Goal: Task Accomplishment & Management: Use online tool/utility

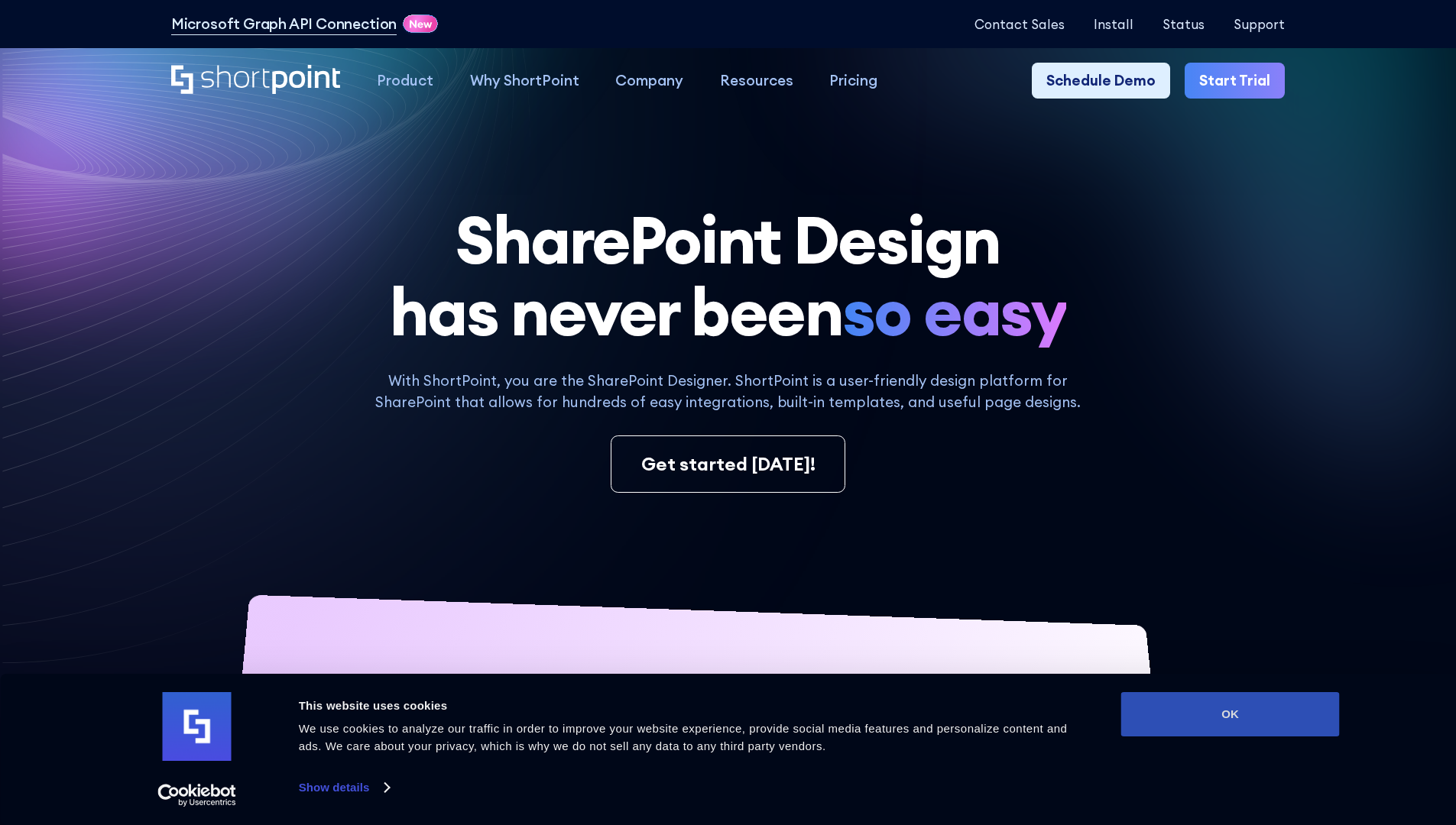
click at [1230, 714] on button "OK" at bounding box center [1230, 714] width 219 height 44
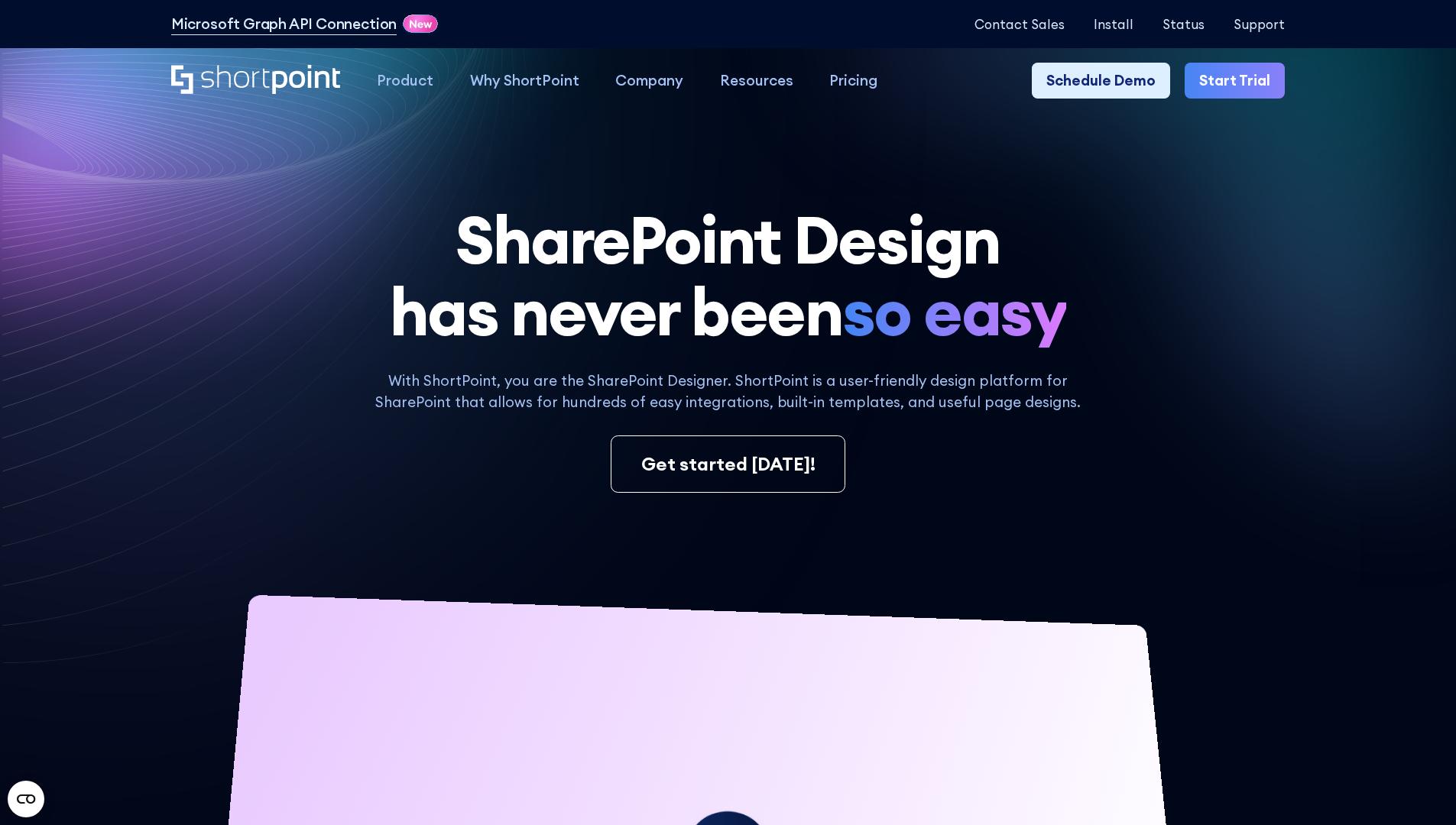
click at [1240, 81] on link "Start Trial" at bounding box center [1234, 81] width 100 height 36
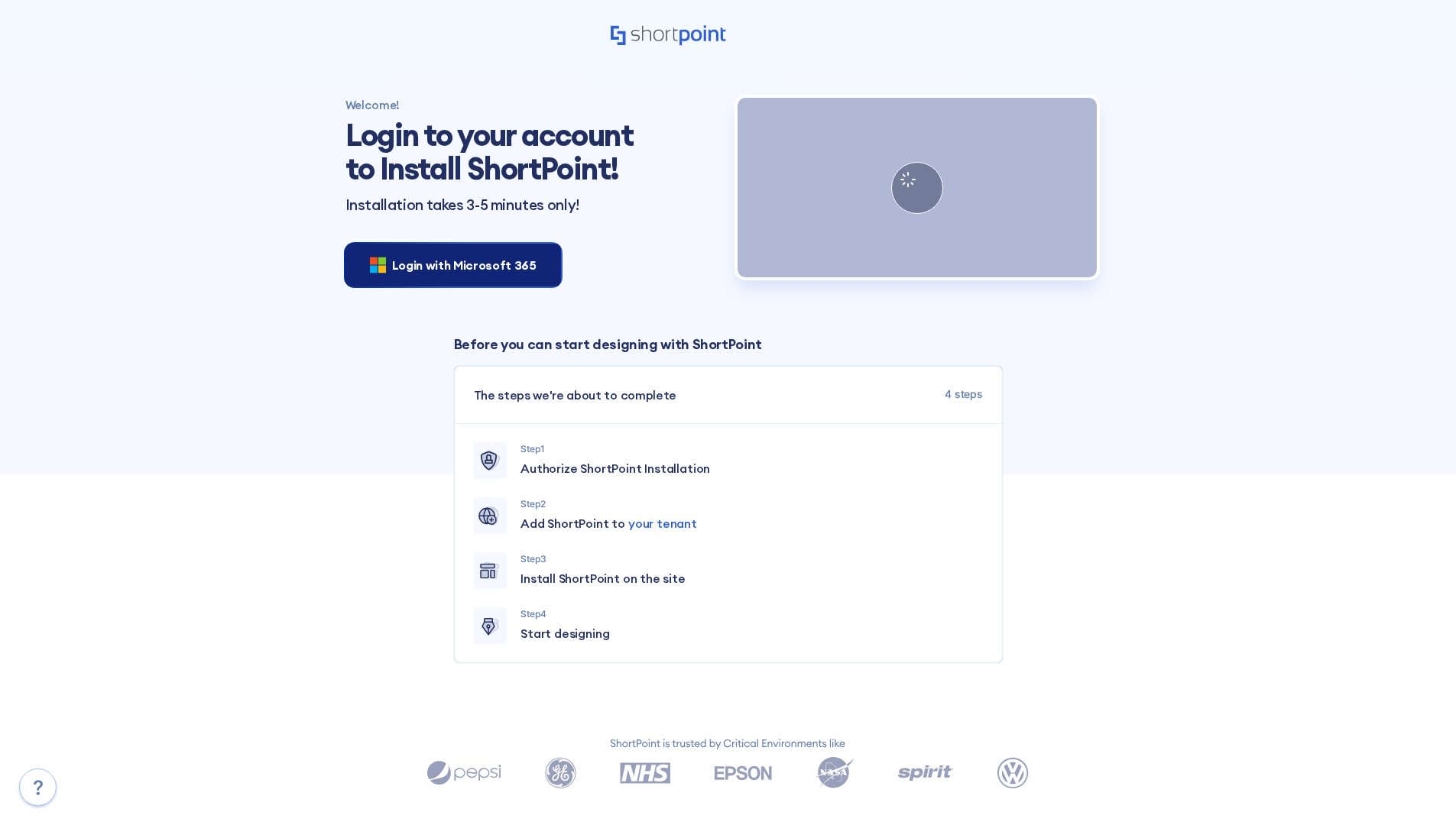
click at [448, 264] on span "Login with Microsoft 365" at bounding box center [464, 264] width 144 height 18
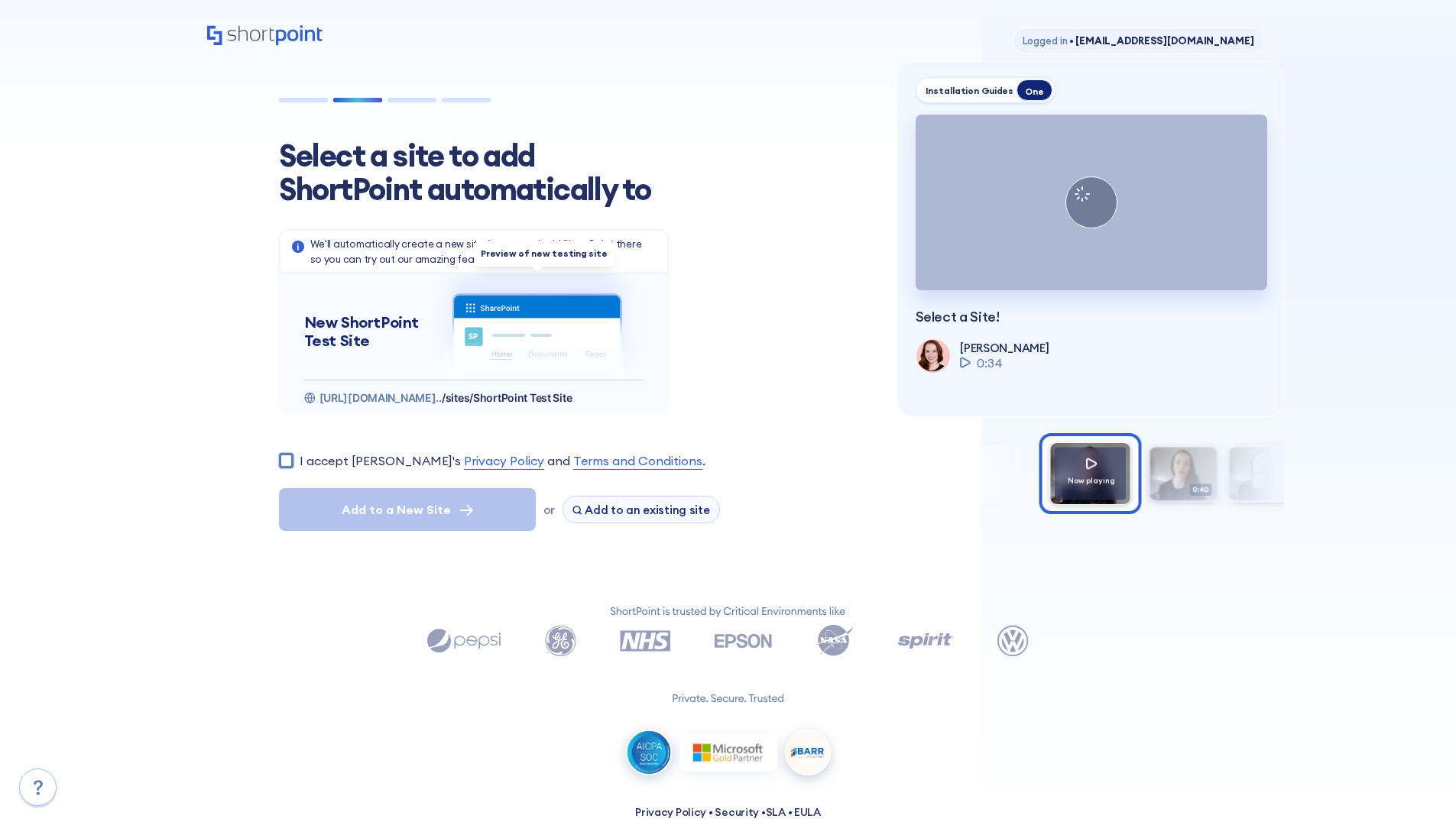
click at [286, 460] on input "I accept ShortPoint's Privacy Policy and Terms and Conditions ." at bounding box center [286, 460] width 14 height 14
checkbox input "true"
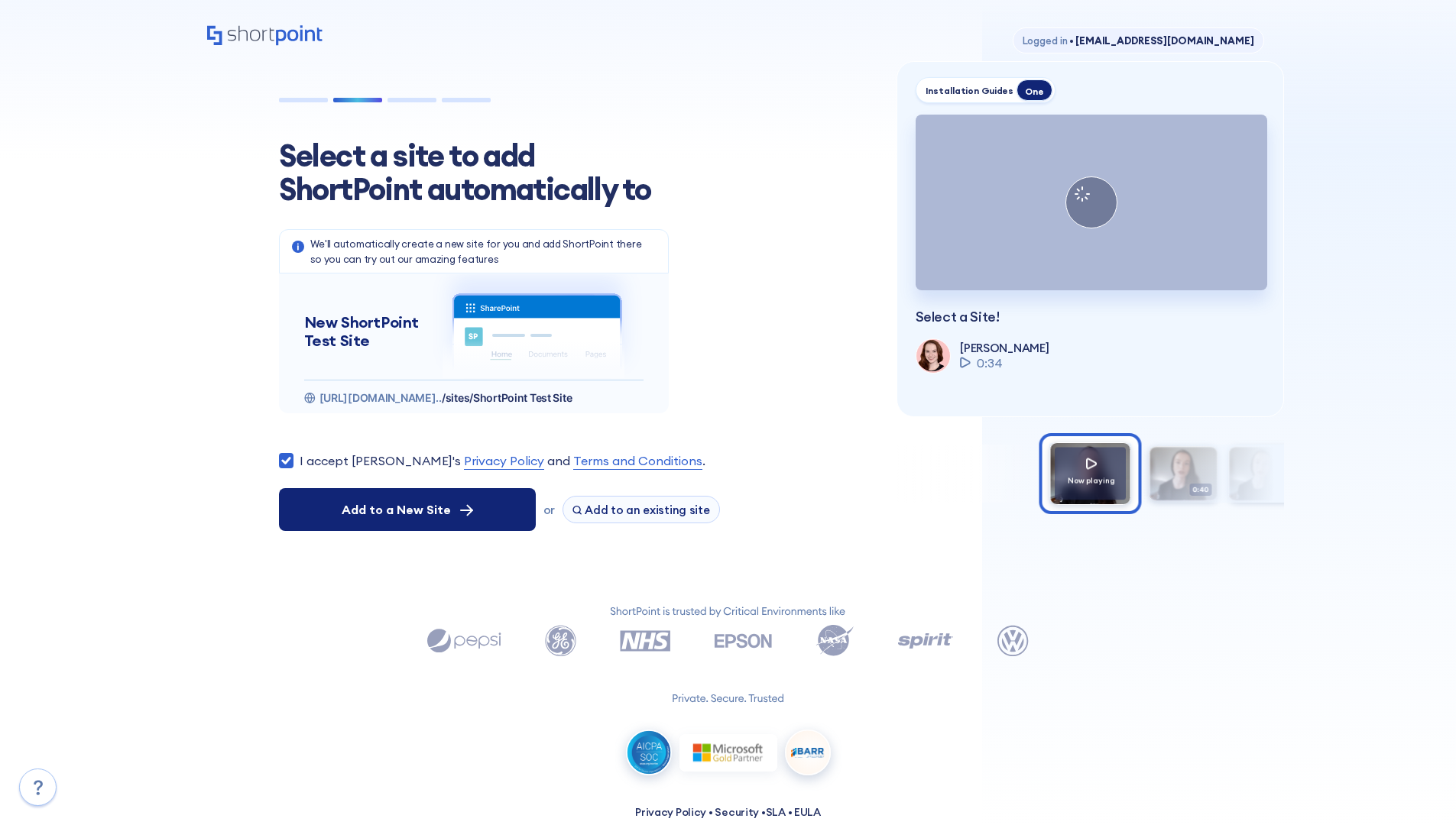
click at [407, 510] on span "Add to a New Site" at bounding box center [396, 509] width 109 height 18
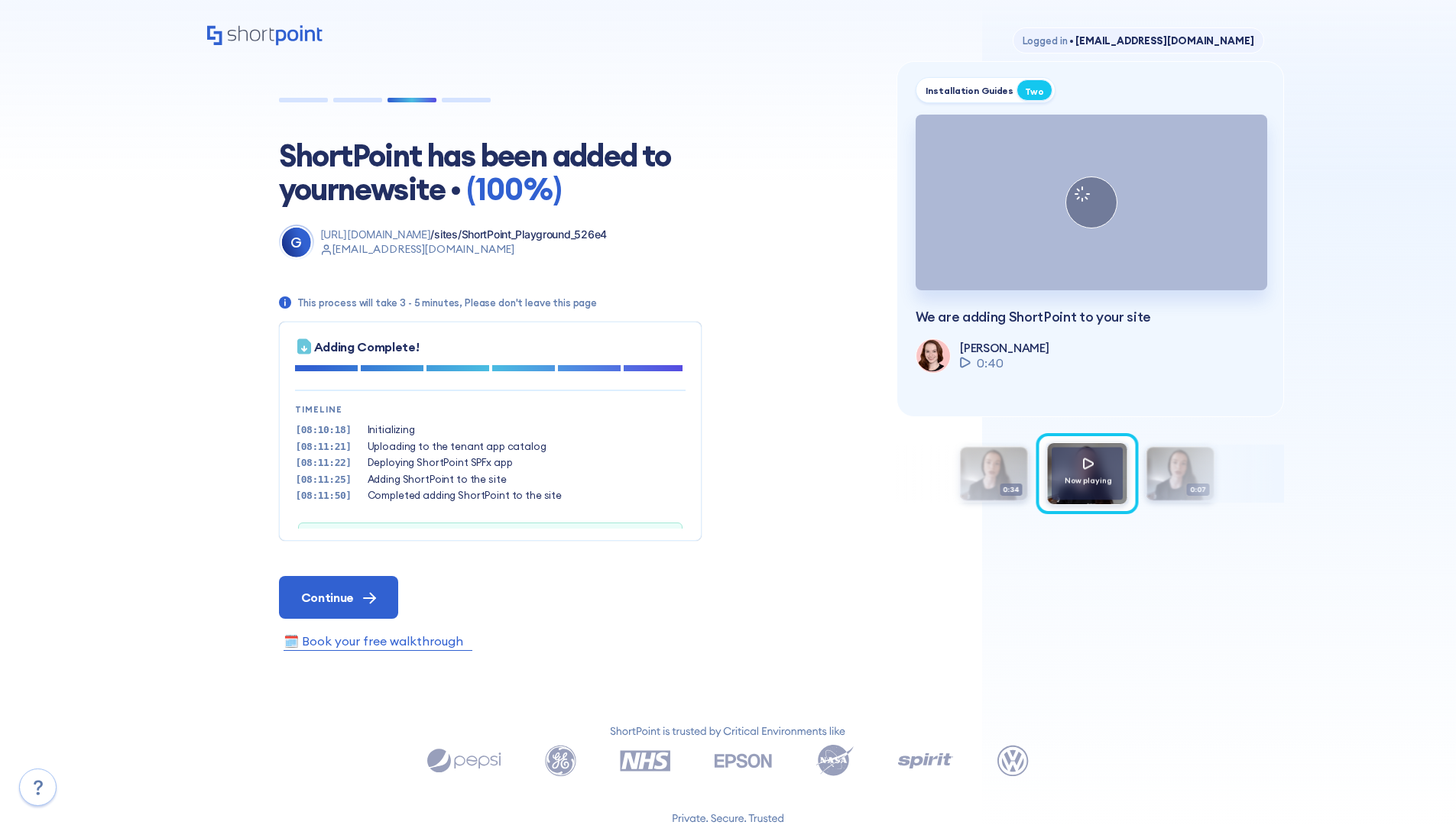
scroll to position [47, 0]
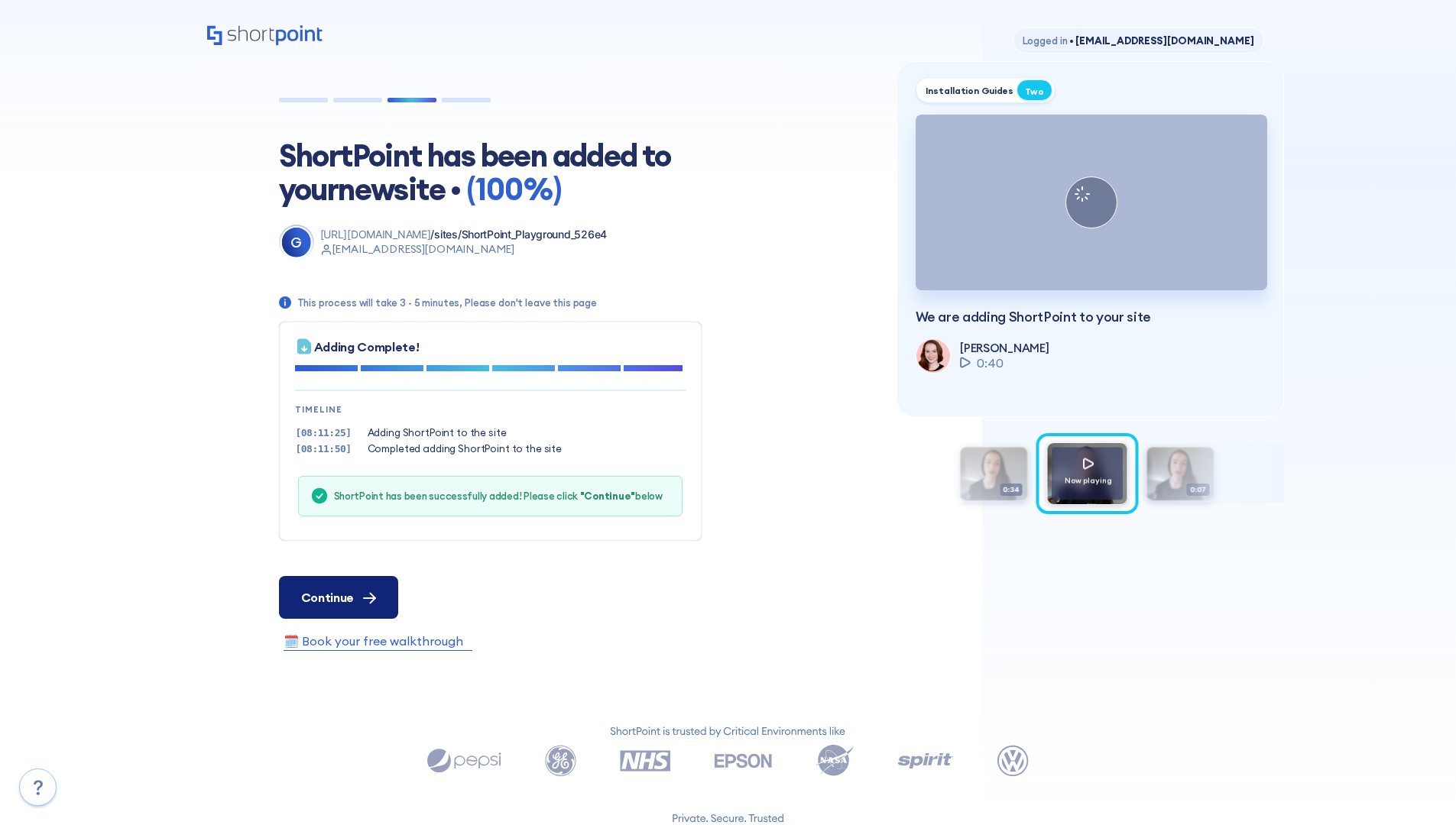
click at [338, 597] on span "Continue" at bounding box center [327, 597] width 53 height 18
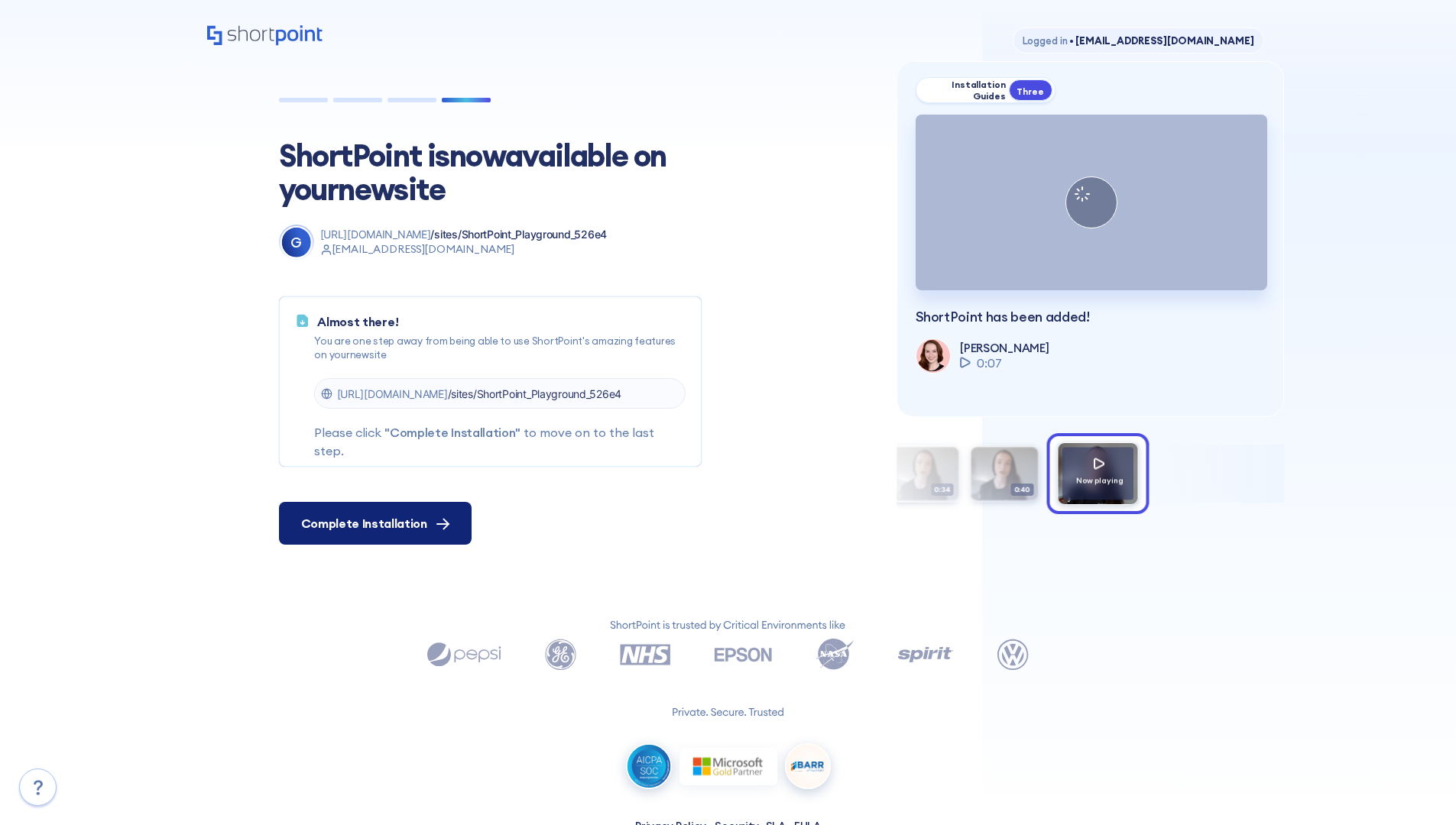
click at [373, 523] on span "Complete Installation" at bounding box center [364, 523] width 126 height 18
